Goal: Task Accomplishment & Management: Complete application form

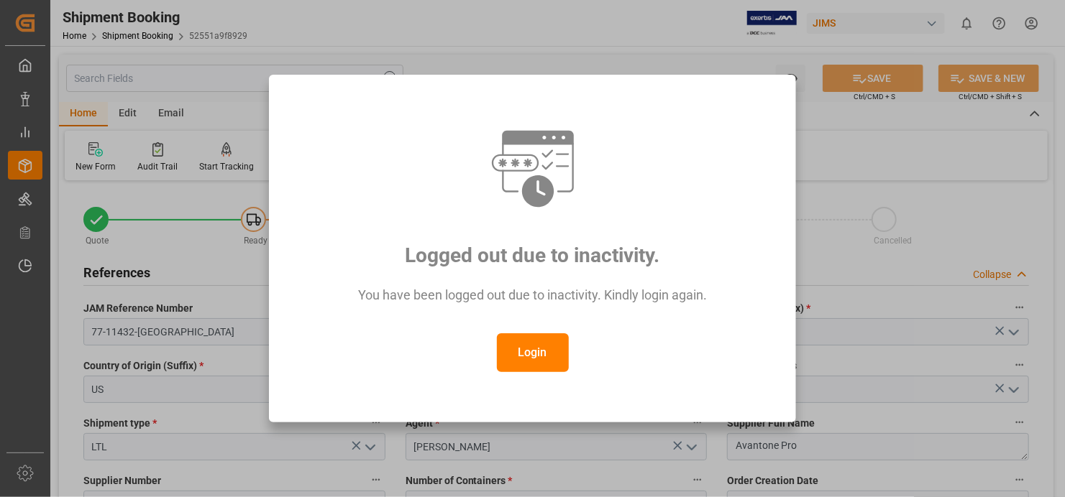
click at [537, 356] on button "Login" at bounding box center [533, 353] width 72 height 39
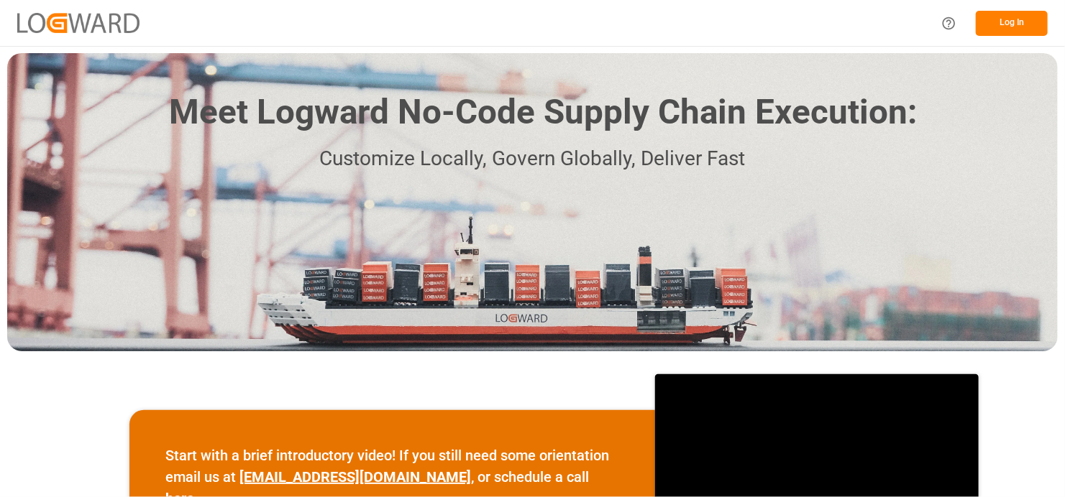
click at [1008, 19] on button "Log In" at bounding box center [1011, 23] width 72 height 25
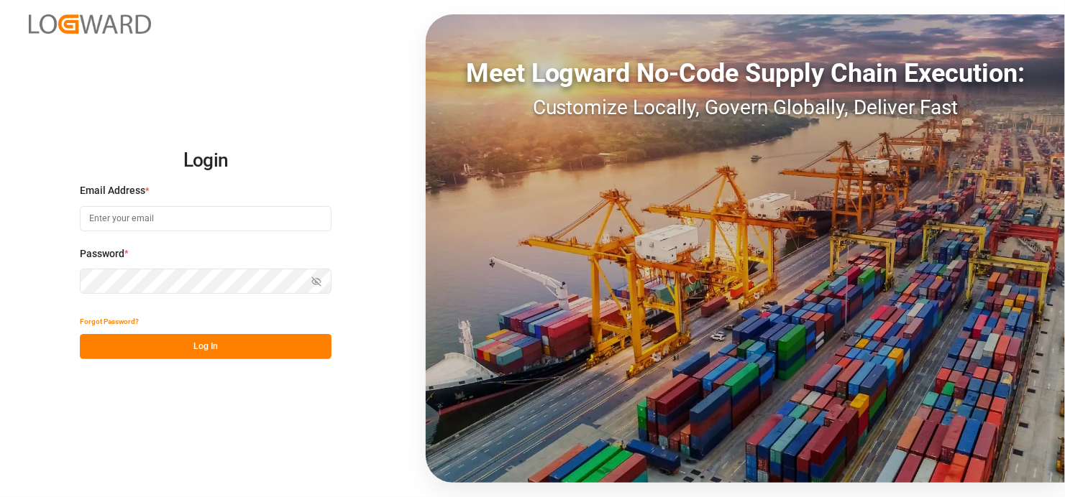
type input "satish.shukla@jamindustries.com"
click at [219, 344] on button "Log In" at bounding box center [206, 346] width 252 height 25
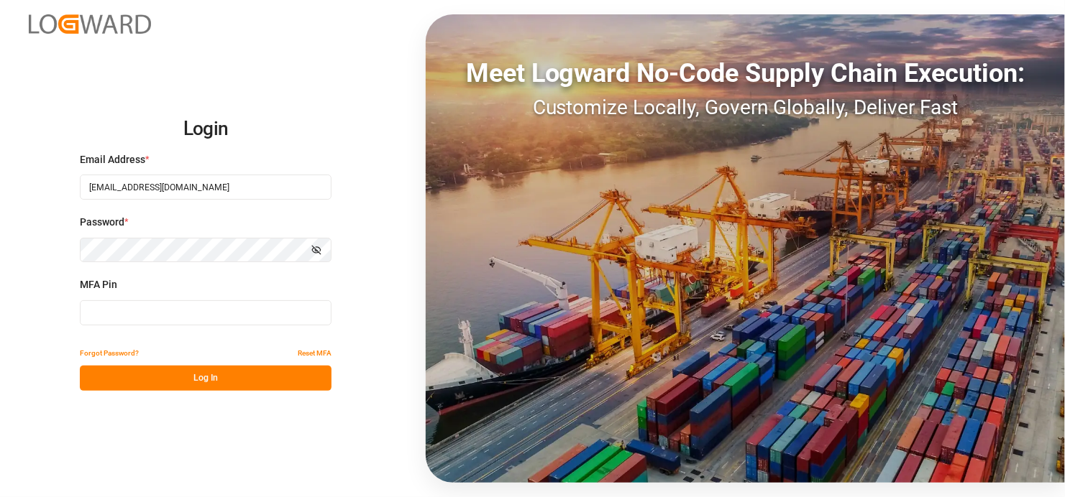
click at [134, 316] on input at bounding box center [206, 312] width 252 height 25
type input "520086"
click at [217, 374] on button "Log In" at bounding box center [206, 378] width 252 height 25
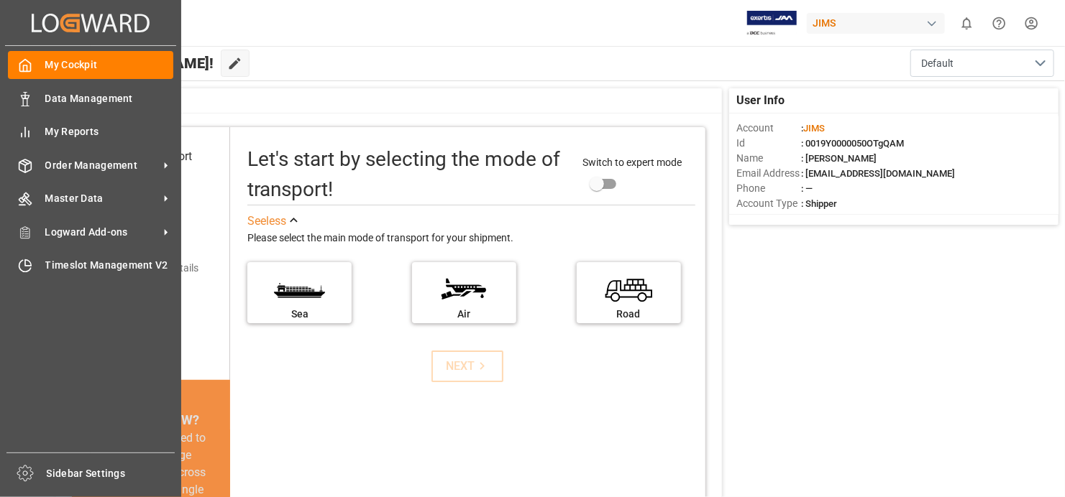
click at [141, 161] on span "Order Management" at bounding box center [102, 165] width 114 height 15
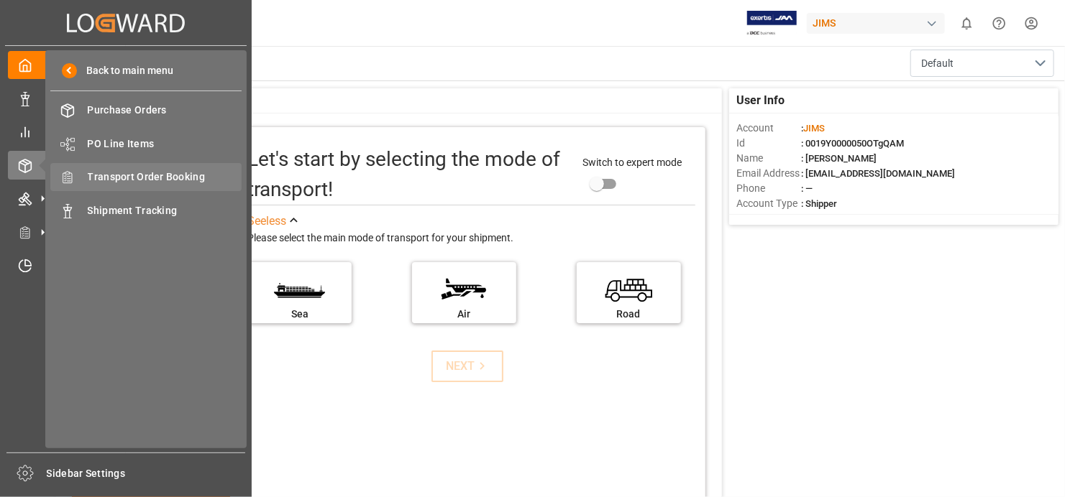
click at [183, 175] on span "Transport Order Booking" at bounding box center [165, 177] width 155 height 15
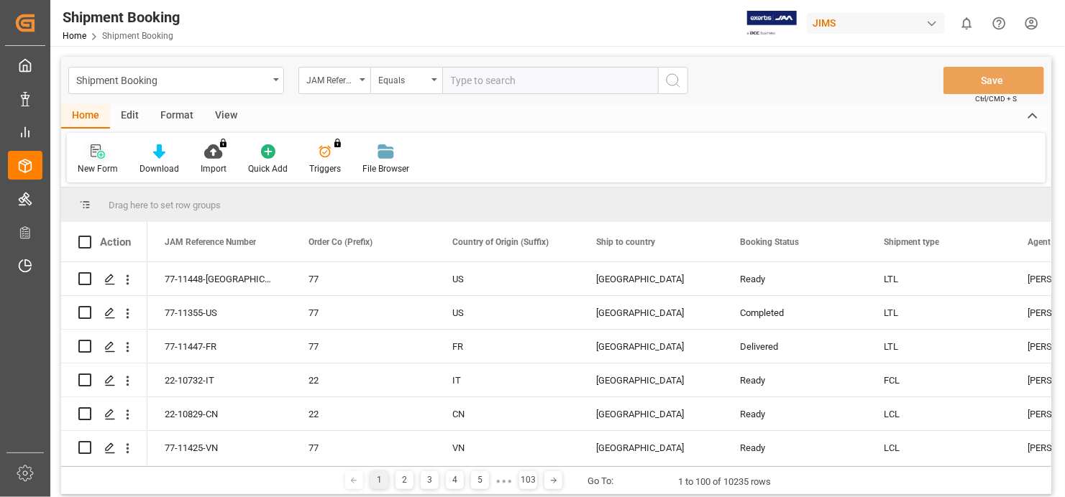
click at [100, 162] on div "New Form" at bounding box center [98, 168] width 40 height 13
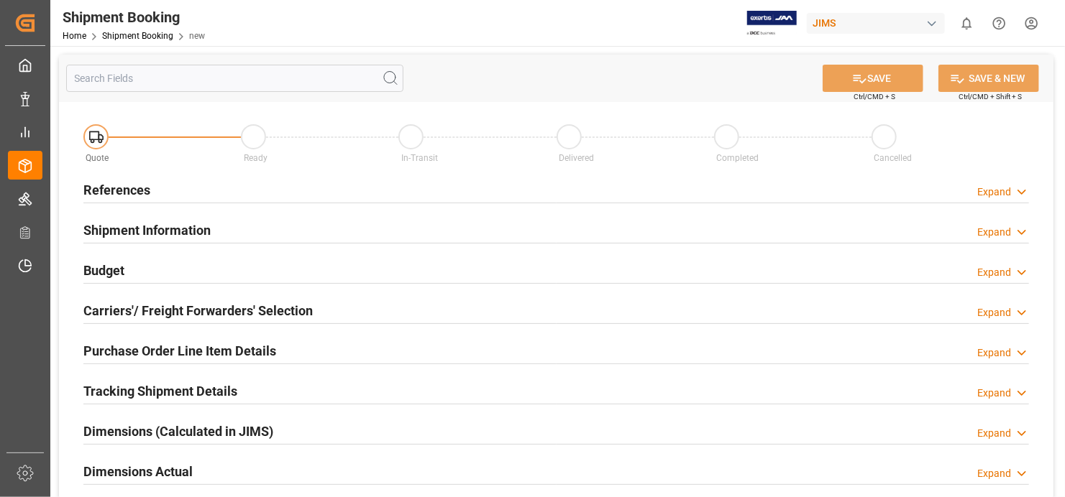
click at [135, 185] on h2 "References" at bounding box center [116, 189] width 67 height 19
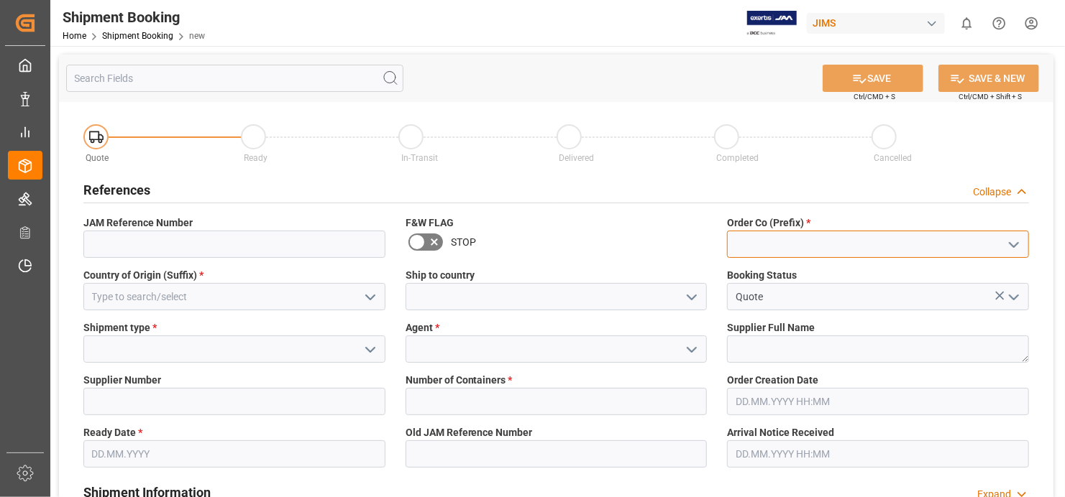
click at [855, 244] on input at bounding box center [878, 244] width 302 height 27
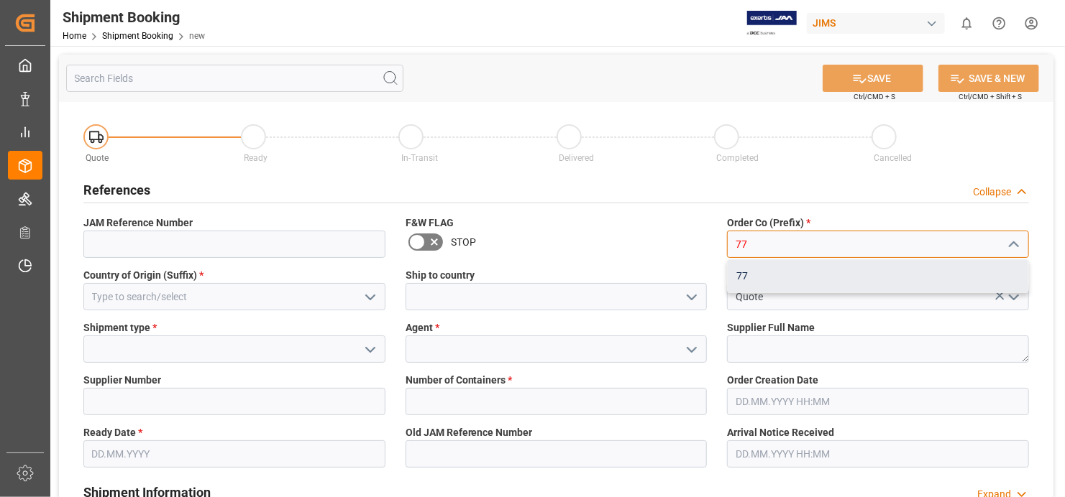
click at [763, 281] on div "77" at bounding box center [877, 276] width 300 height 32
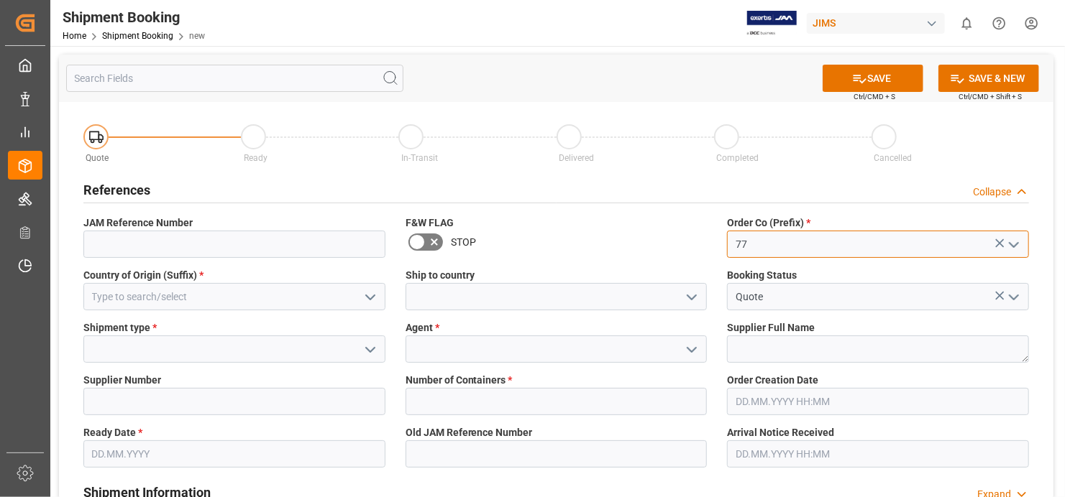
type input "77"
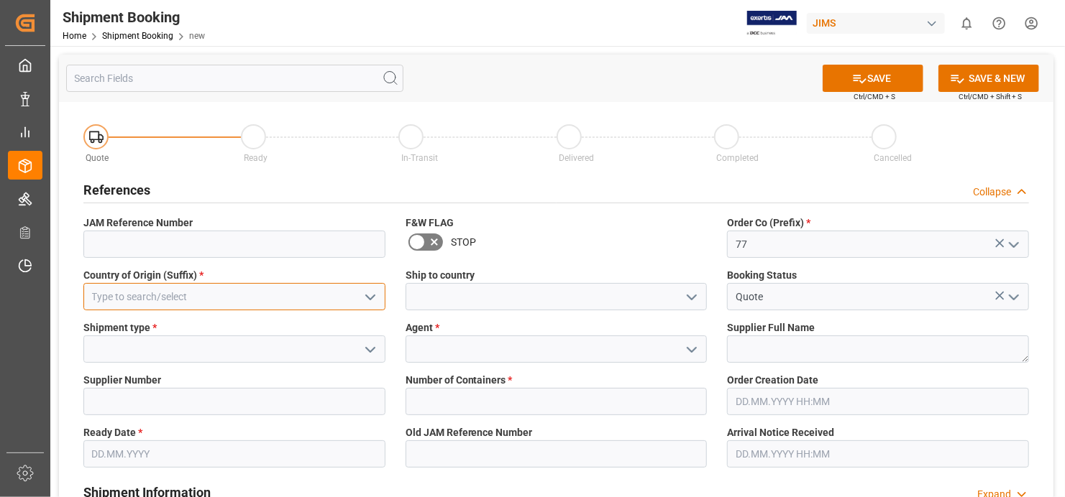
click at [253, 290] on input at bounding box center [234, 296] width 302 height 27
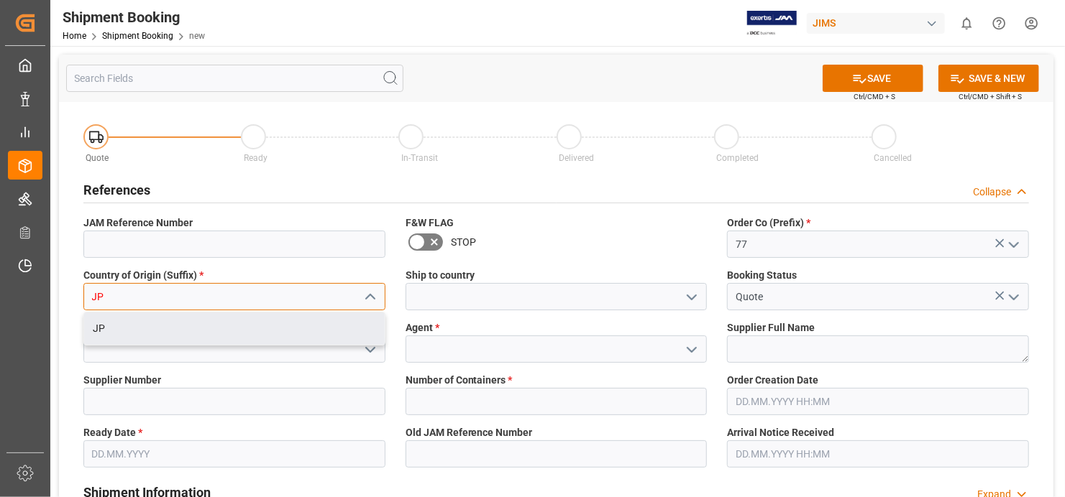
click at [267, 334] on div "JP" at bounding box center [234, 329] width 300 height 32
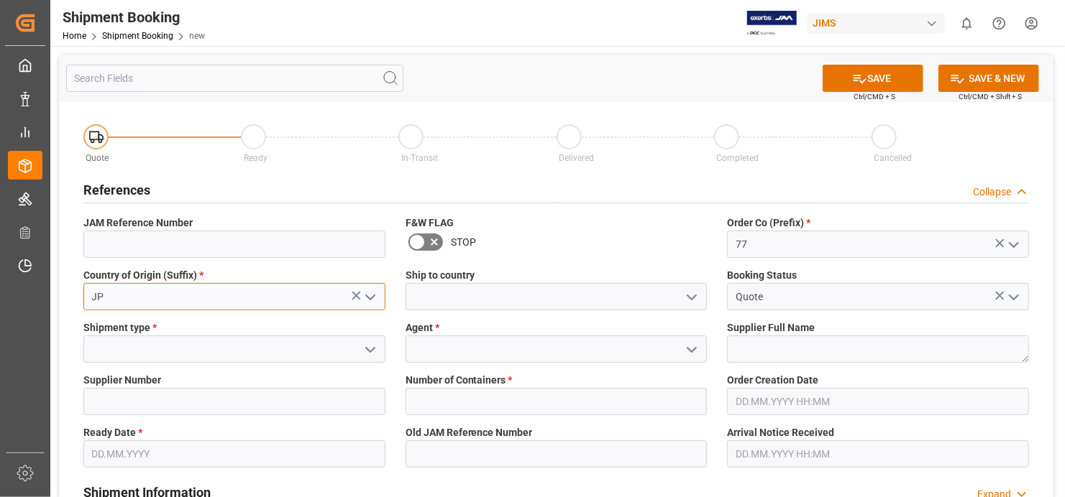
type input "JP"
click at [599, 302] on input at bounding box center [556, 296] width 302 height 27
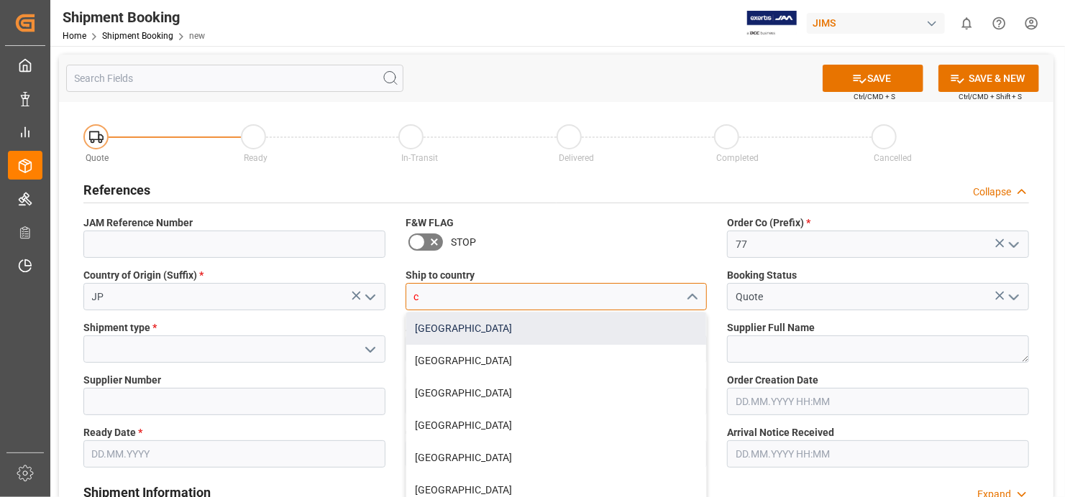
click at [576, 326] on div "[GEOGRAPHIC_DATA]" at bounding box center [556, 329] width 300 height 32
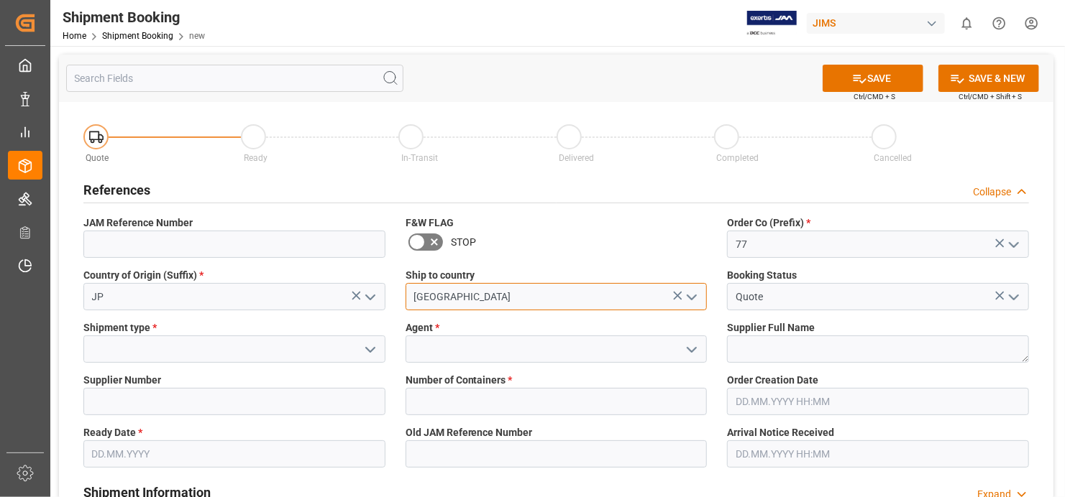
type input "[GEOGRAPHIC_DATA]"
click at [374, 356] on icon "open menu" at bounding box center [370, 349] width 17 height 17
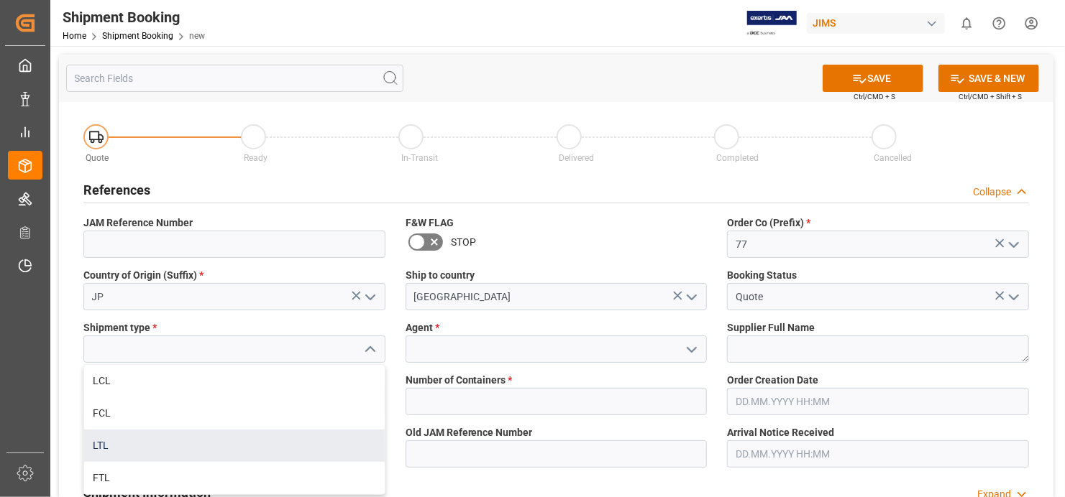
click at [257, 440] on div "LTL" at bounding box center [234, 446] width 300 height 32
type input "LTL"
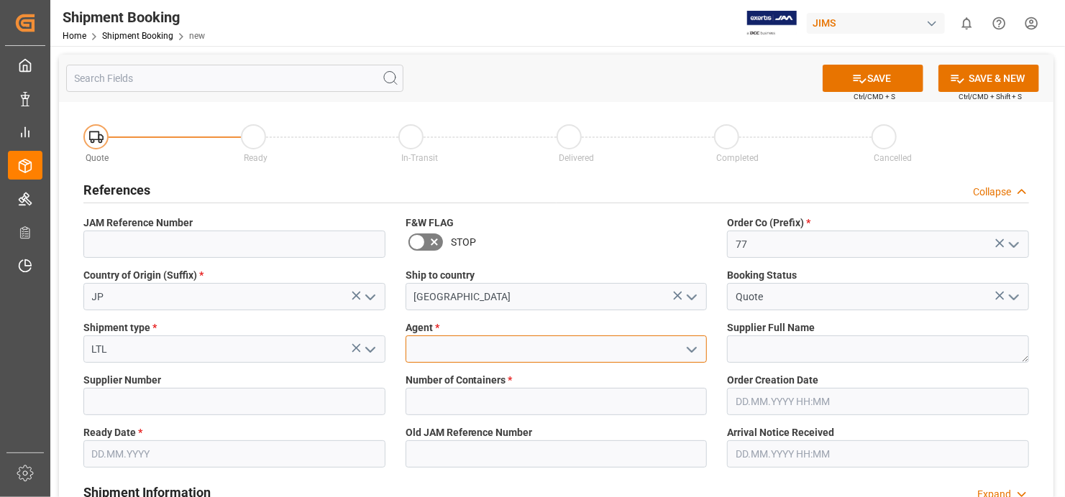
click at [593, 353] on input at bounding box center [556, 349] width 302 height 27
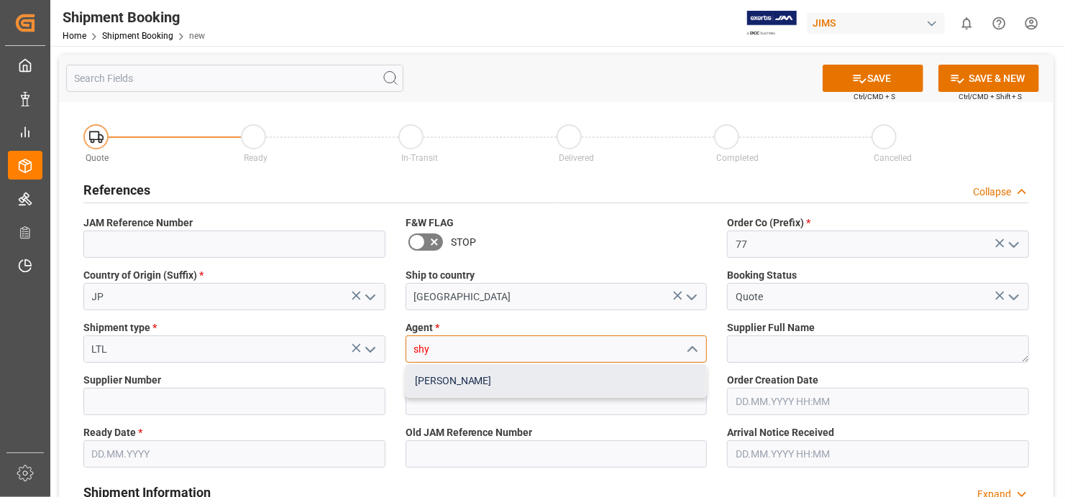
click at [580, 380] on div "[PERSON_NAME]" at bounding box center [556, 381] width 300 height 32
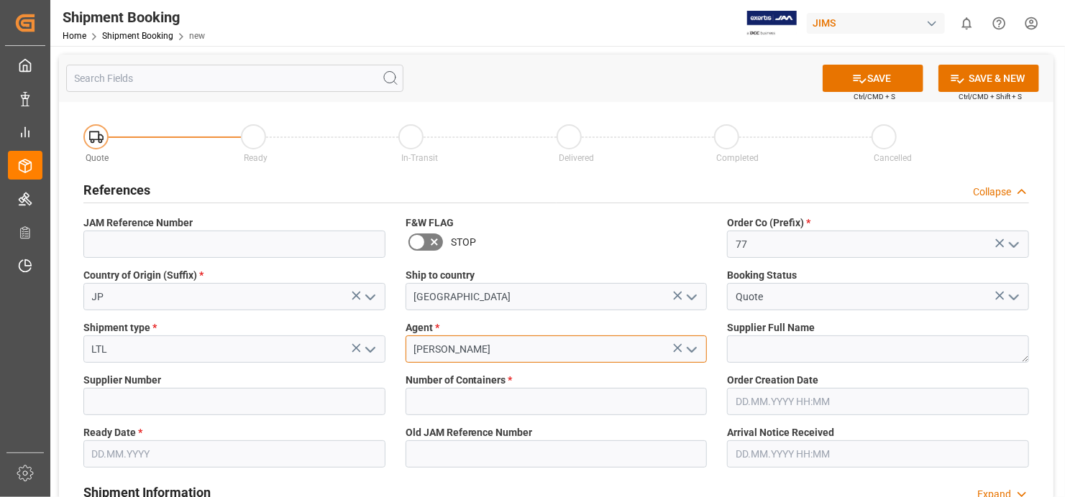
type input "[PERSON_NAME]"
click at [852, 346] on textarea at bounding box center [878, 349] width 302 height 27
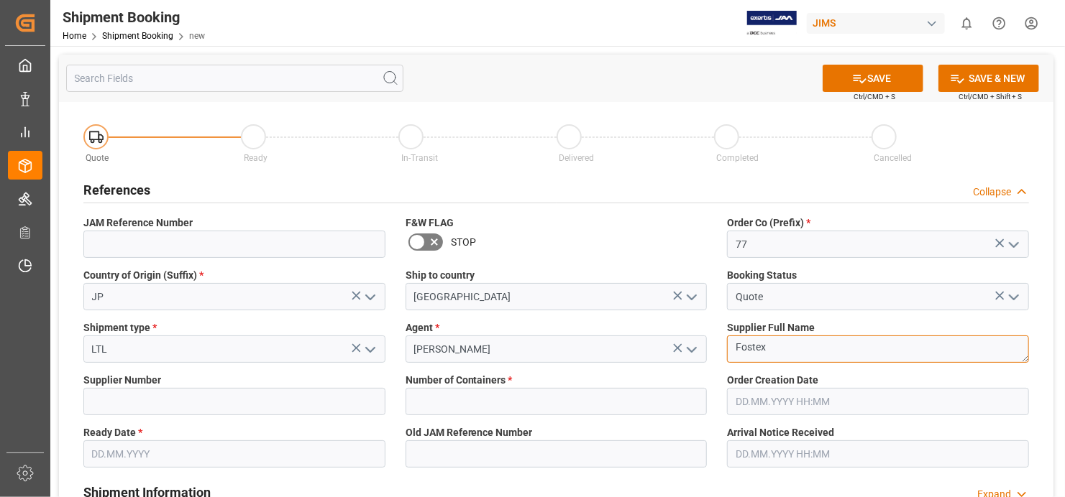
type textarea "Fostex"
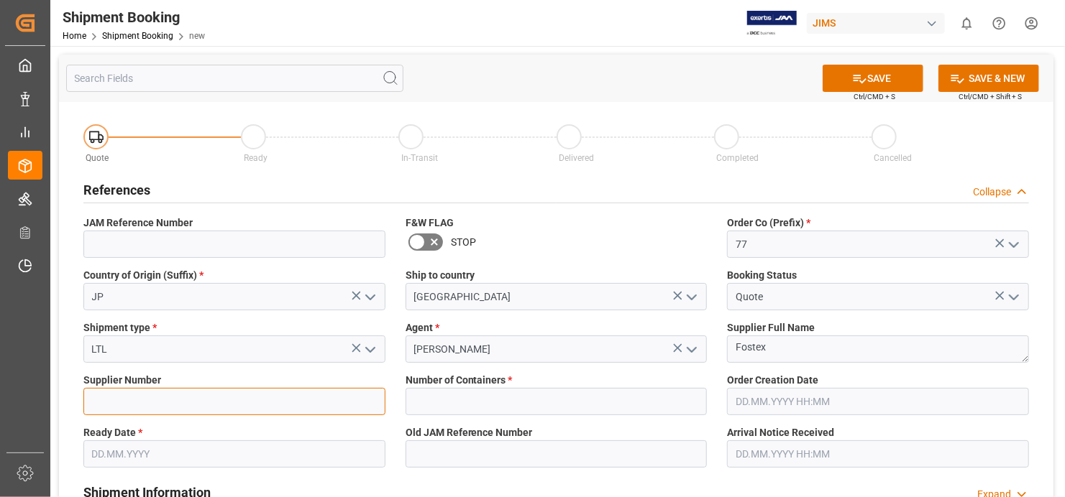
click at [154, 403] on input at bounding box center [234, 401] width 302 height 27
paste input "226610"
type input "226610"
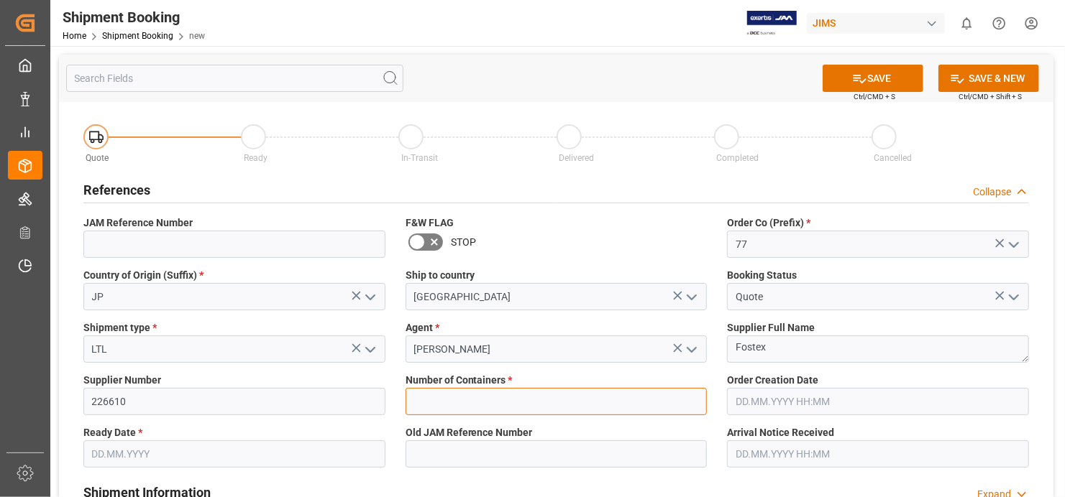
click at [653, 403] on input "text" at bounding box center [556, 401] width 302 height 27
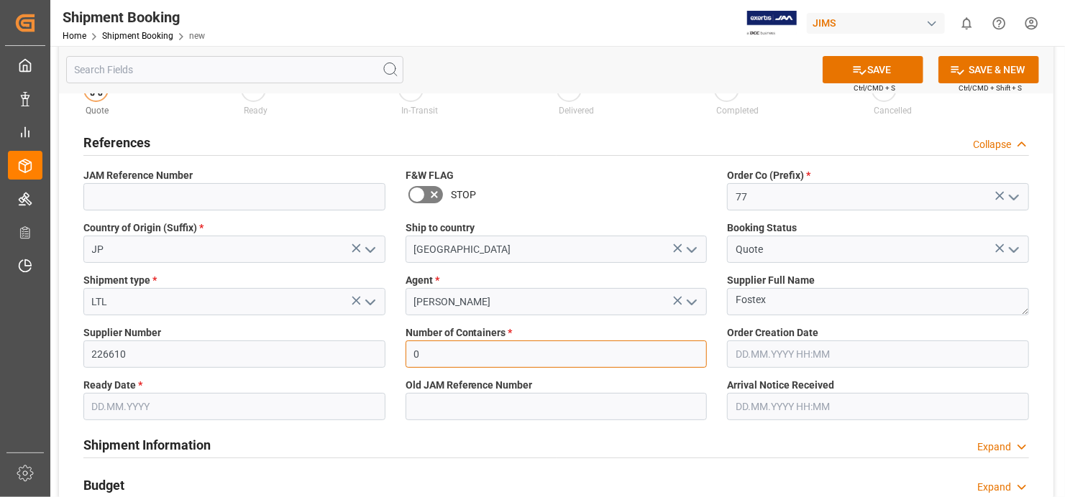
type input "0"
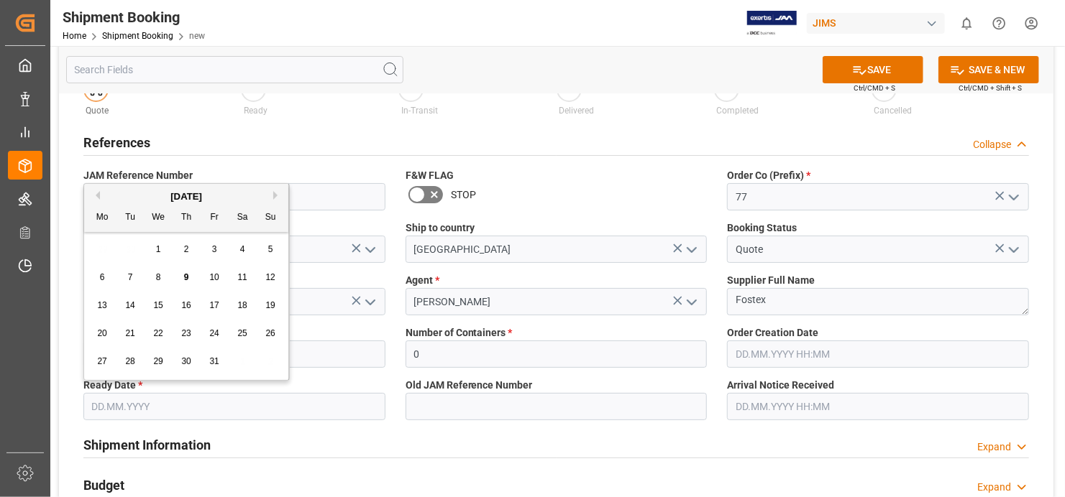
click at [285, 400] on input "text" at bounding box center [234, 406] width 302 height 27
click at [184, 275] on span "9" at bounding box center [186, 277] width 5 height 10
type input "[DATE]"
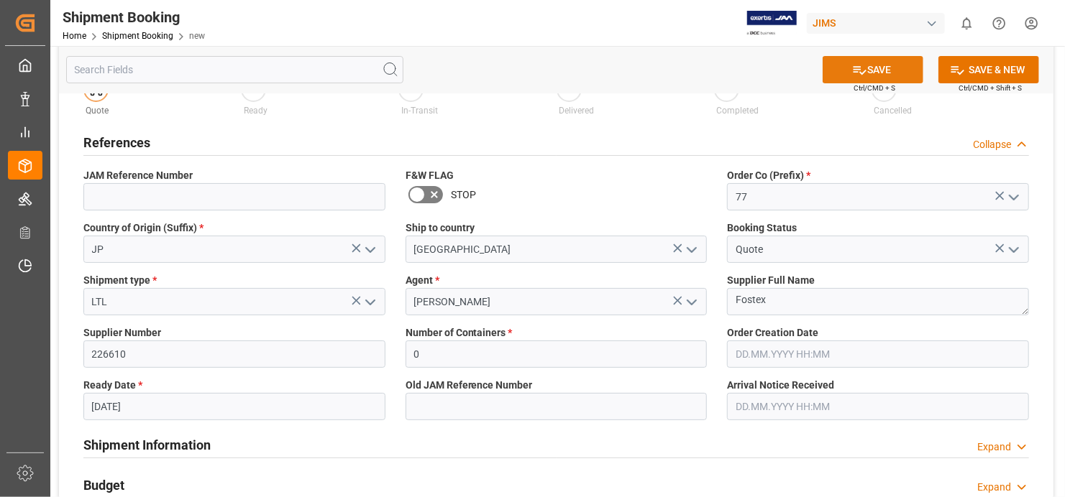
click at [886, 75] on button "SAVE" at bounding box center [872, 69] width 101 height 27
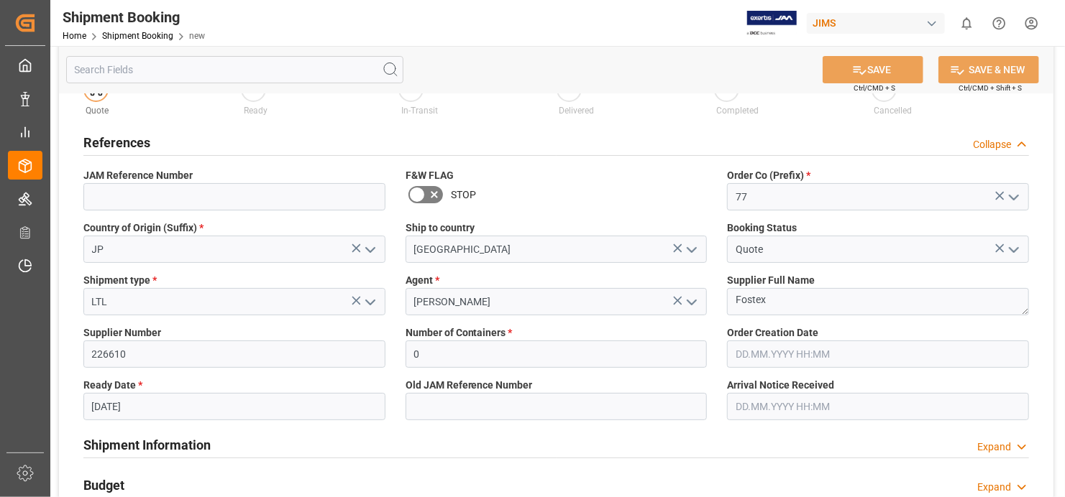
scroll to position [0, 0]
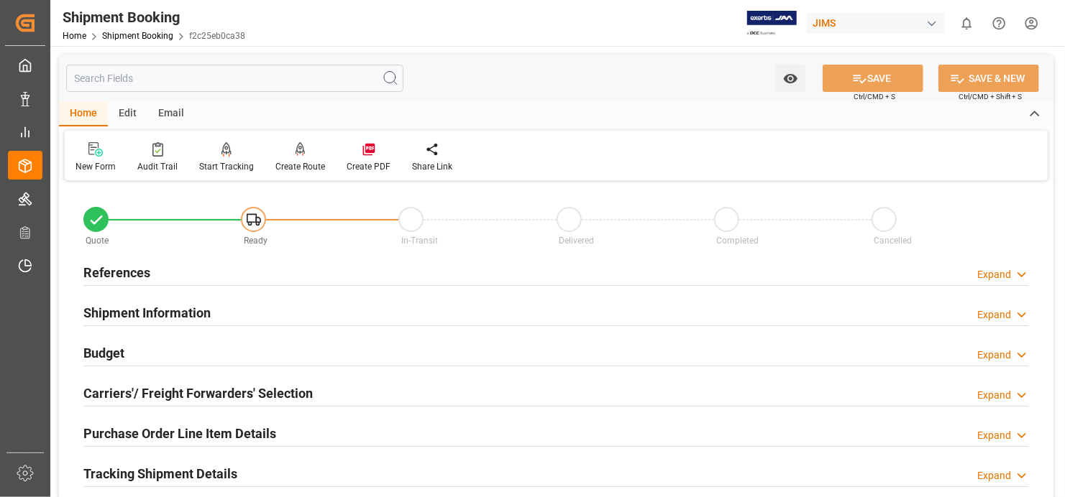
click at [134, 277] on h2 "References" at bounding box center [116, 272] width 67 height 19
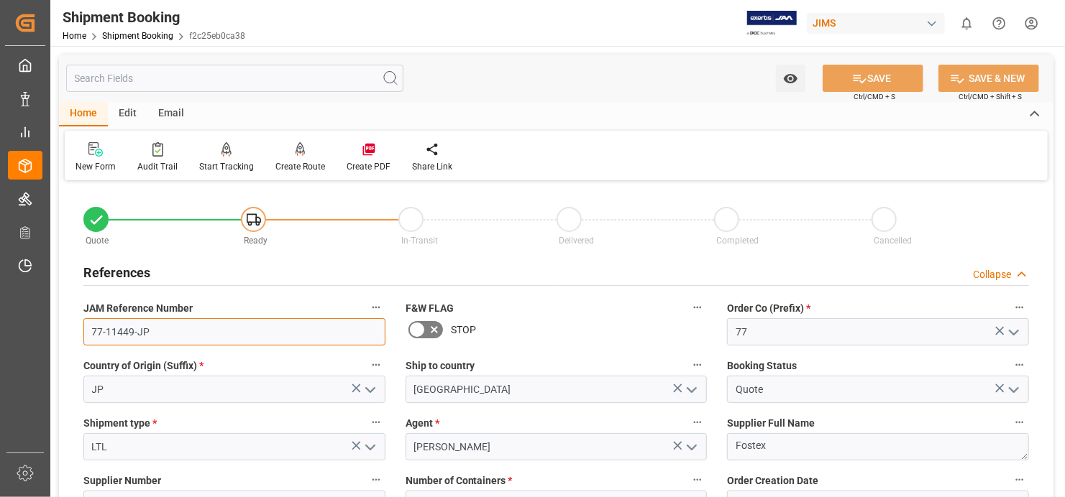
drag, startPoint x: 146, startPoint y: 331, endPoint x: 91, endPoint y: 326, distance: 54.9
click at [91, 326] on input "77-11449-JP" at bounding box center [234, 331] width 302 height 27
